Goal: Transaction & Acquisition: Book appointment/travel/reservation

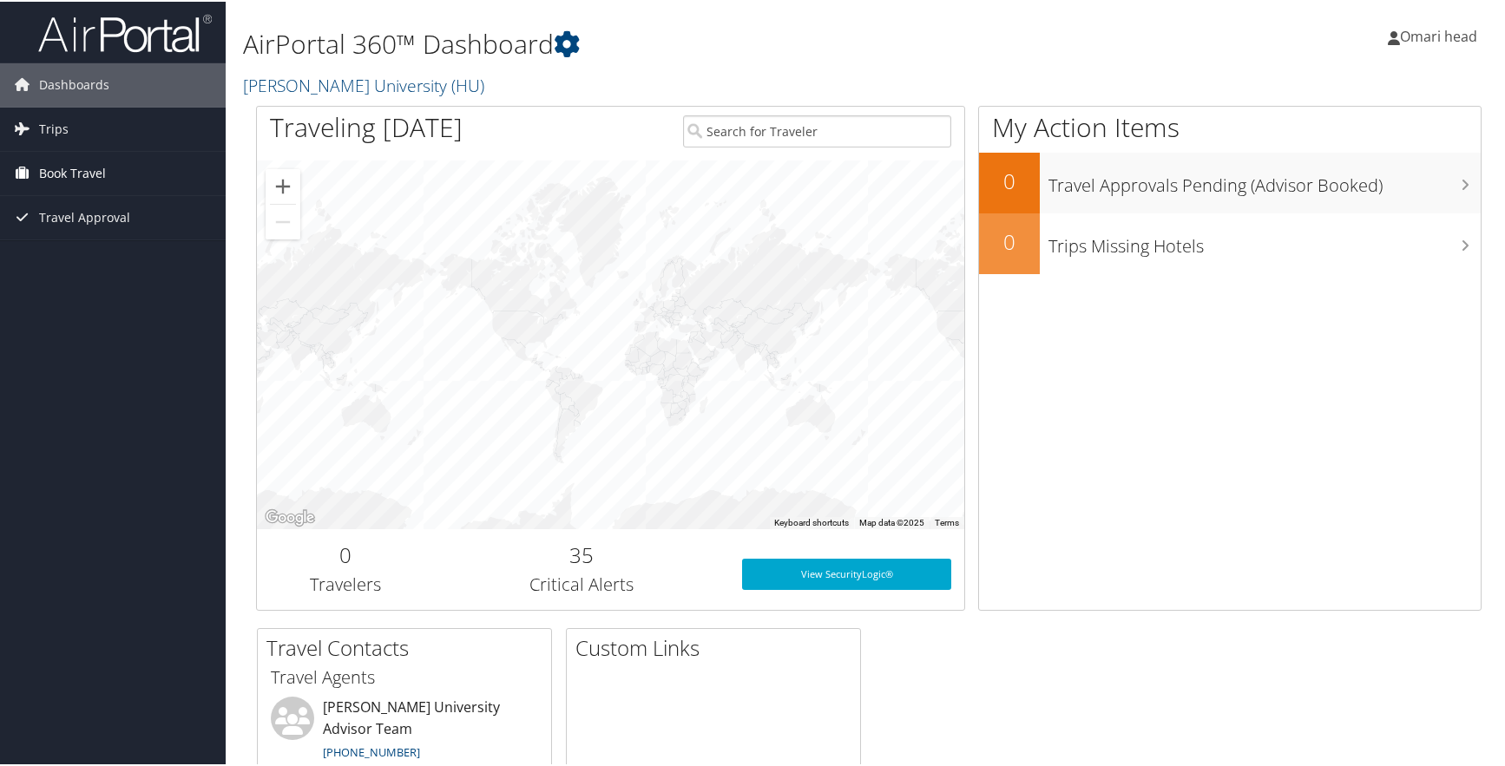
click at [86, 180] on span "Book Travel" at bounding box center [72, 171] width 67 height 43
click at [89, 236] on link "Book/Manage Online Trips" at bounding box center [113, 233] width 226 height 26
